Goal: Information Seeking & Learning: Find specific fact

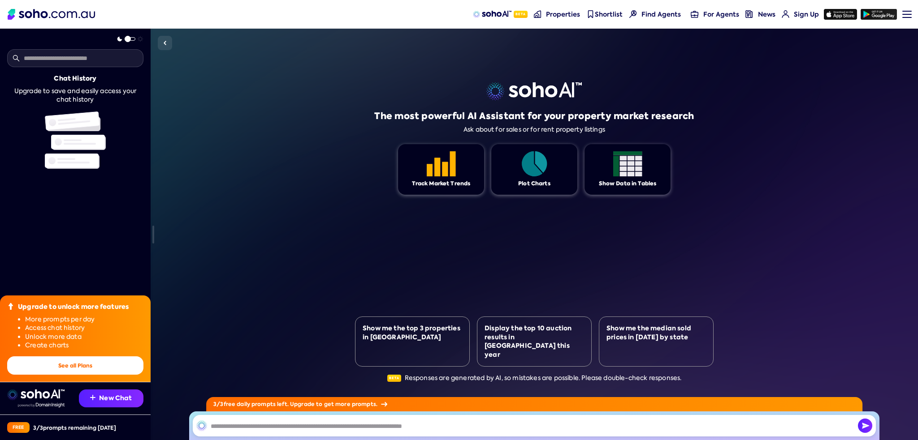
click at [401, 419] on input "text" at bounding box center [534, 426] width 683 height 22
type input "**********"
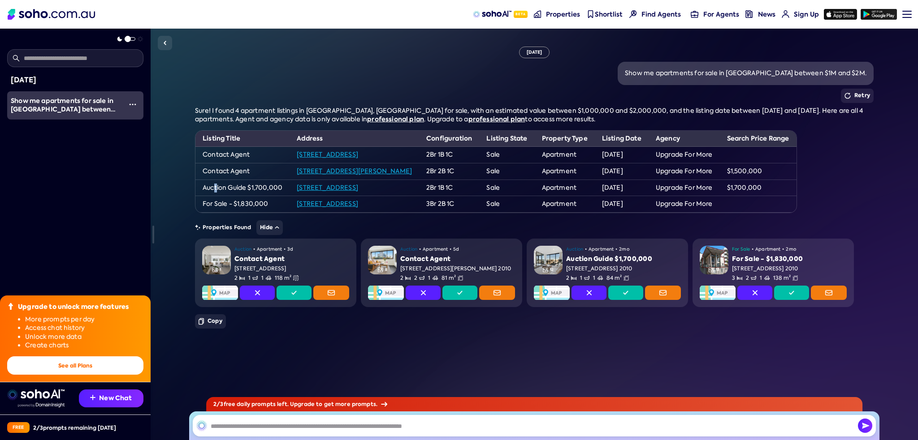
drag, startPoint x: 224, startPoint y: 188, endPoint x: 216, endPoint y: 188, distance: 8.1
click at [216, 188] on td "Auction Guide $1,700,000" at bounding box center [242, 188] width 94 height 17
drag, startPoint x: 282, startPoint y: 188, endPoint x: 193, endPoint y: 189, distance: 88.7
click at [193, 189] on div "[DATE] Show me apartments for sale in [GEOGRAPHIC_DATA] between $1M and $2M. Re…" at bounding box center [534, 235] width 767 height 412
copy td "Auction Guide $1,700,000"
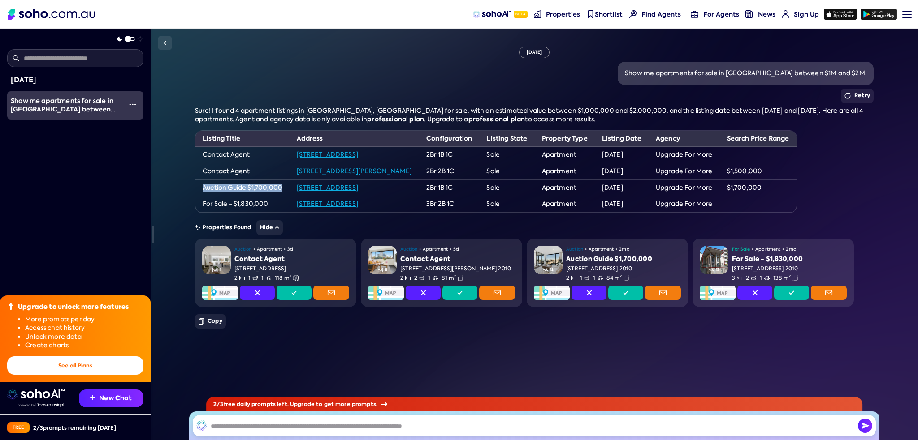
drag, startPoint x: 451, startPoint y: 188, endPoint x: 291, endPoint y: 181, distance: 159.6
click at [291, 181] on td "[STREET_ADDRESS]" at bounding box center [353, 188] width 129 height 17
copy link "[STREET_ADDRESS]"
drag, startPoint x: 435, startPoint y: 201, endPoint x: 294, endPoint y: 201, distance: 140.2
click at [294, 201] on td "[STREET_ADDRESS]" at bounding box center [353, 204] width 129 height 17
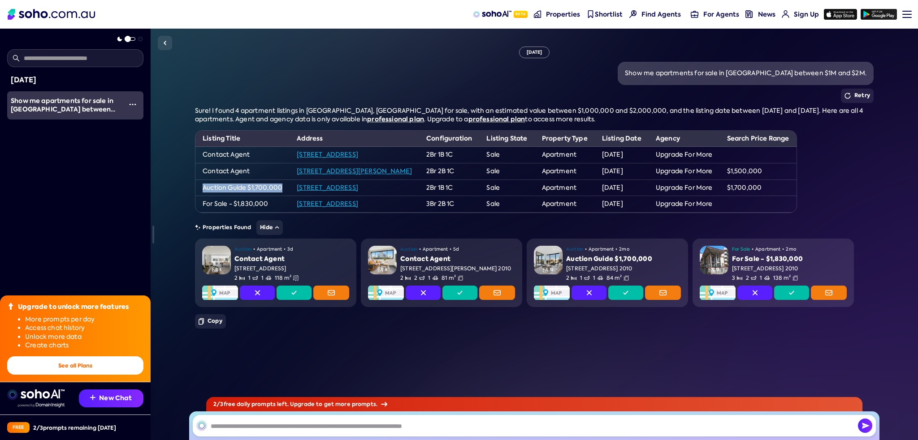
copy link "[STREET_ADDRESS]"
